Goal: Ask a question

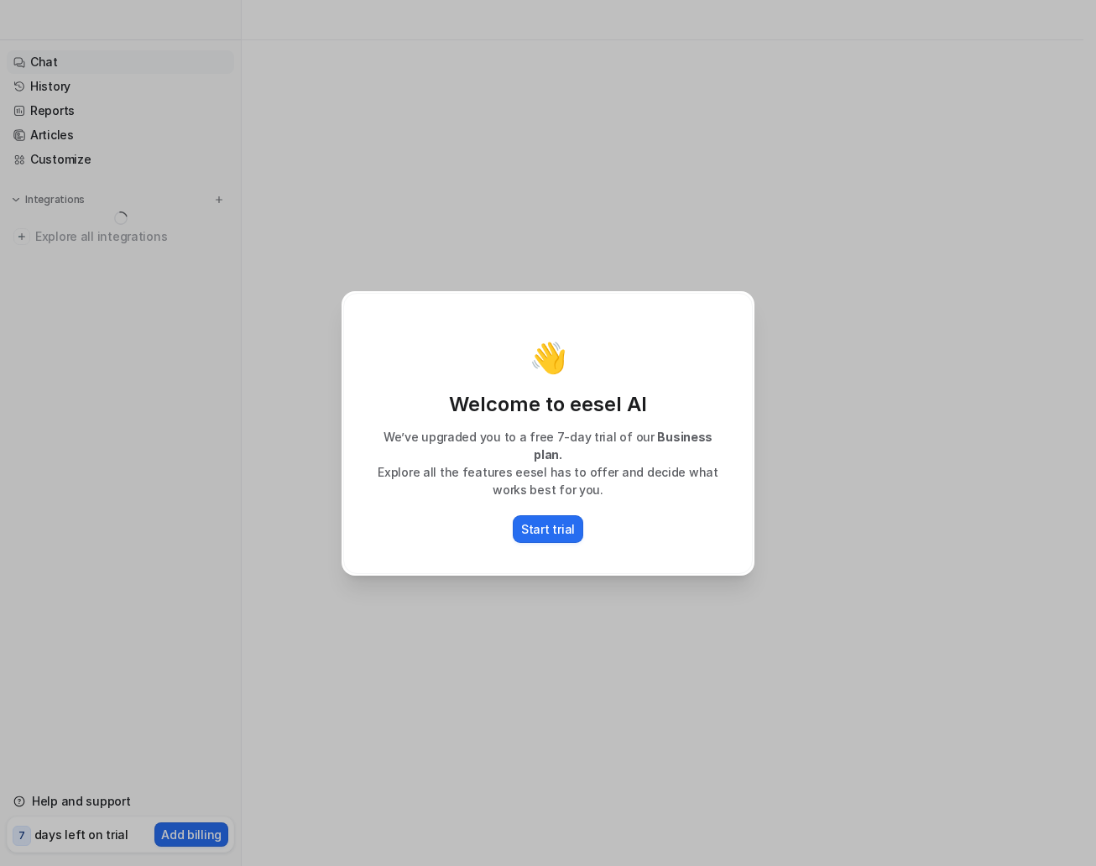
click at [192, 518] on div "👋 Welcome to eesel AI We’ve upgraded you to a free 7-day trial of our Business …" at bounding box center [548, 433] width 1096 height 866
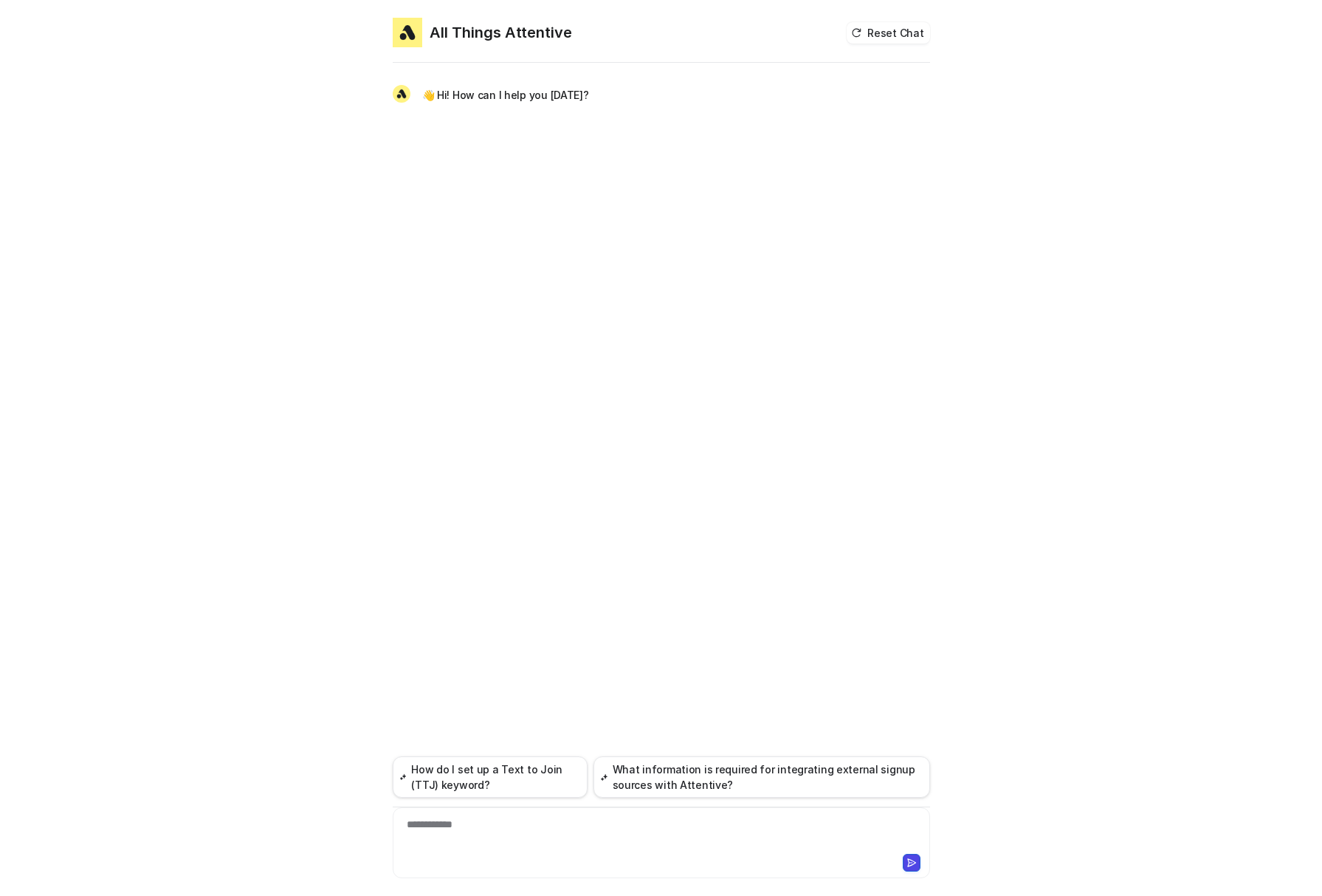
click at [233, 312] on div "**********" at bounding box center [661, 448] width 1322 height 896
